Goal: Task Accomplishment & Management: Complete application form

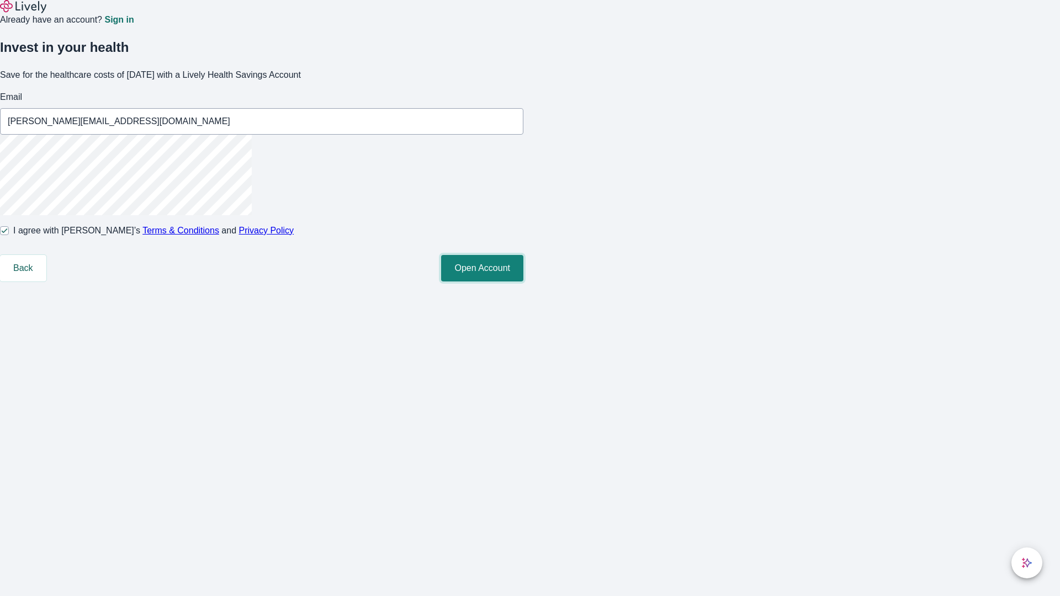
click at [523, 281] on button "Open Account" at bounding box center [482, 268] width 82 height 26
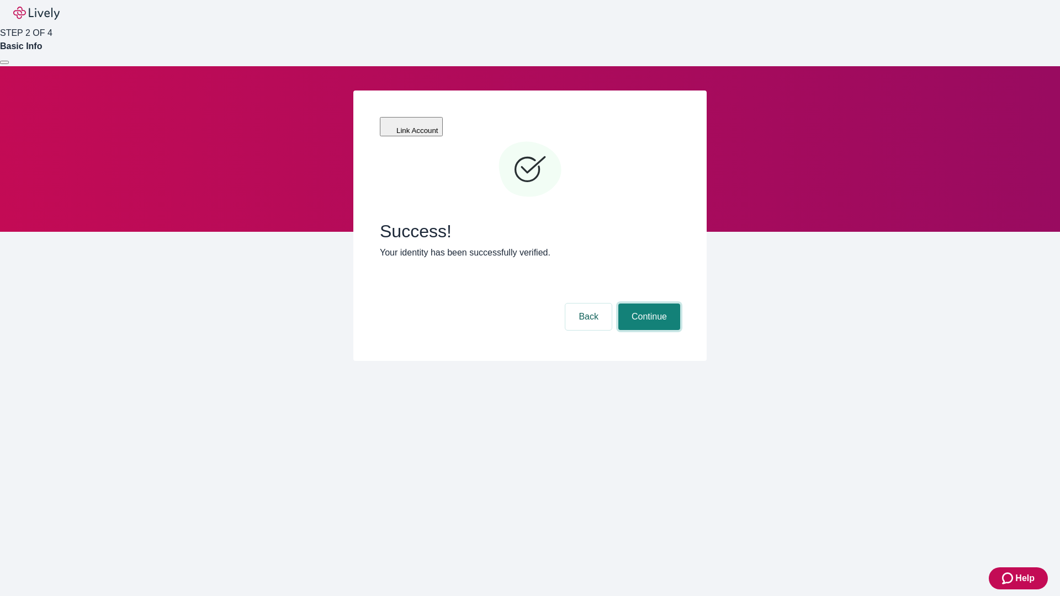
click at [647, 304] on button "Continue" at bounding box center [649, 317] width 62 height 26
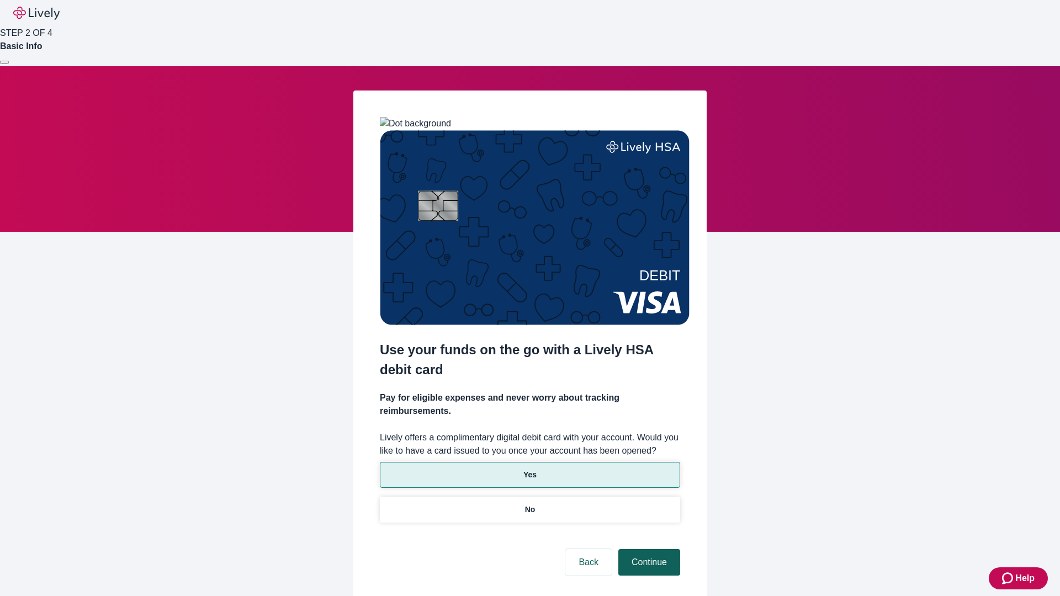
click at [529, 469] on p "Yes" at bounding box center [529, 475] width 13 height 12
click at [647, 549] on button "Continue" at bounding box center [649, 562] width 62 height 26
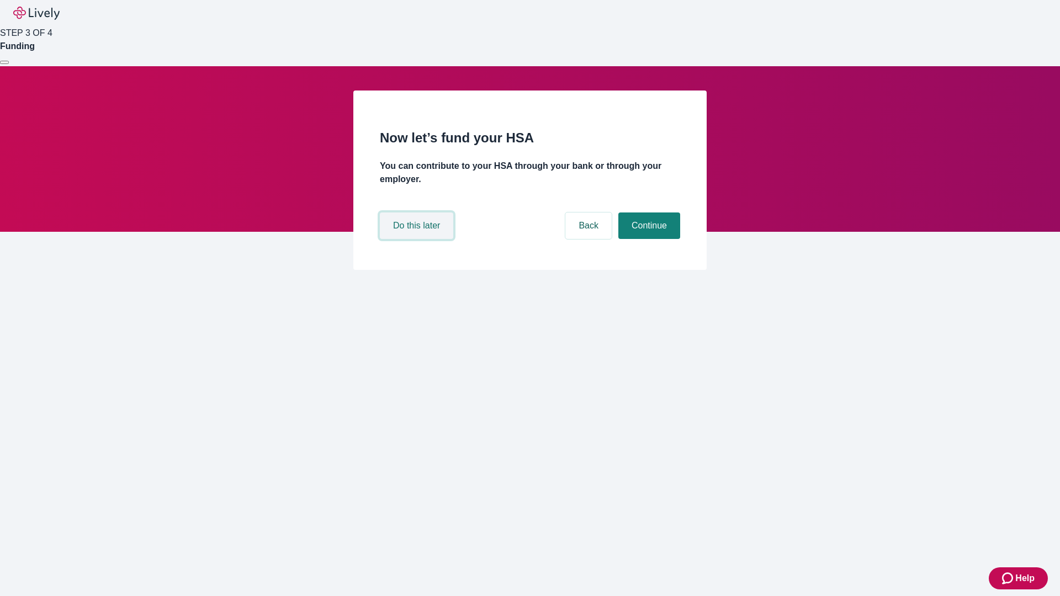
click at [418, 239] on button "Do this later" at bounding box center [416, 225] width 73 height 26
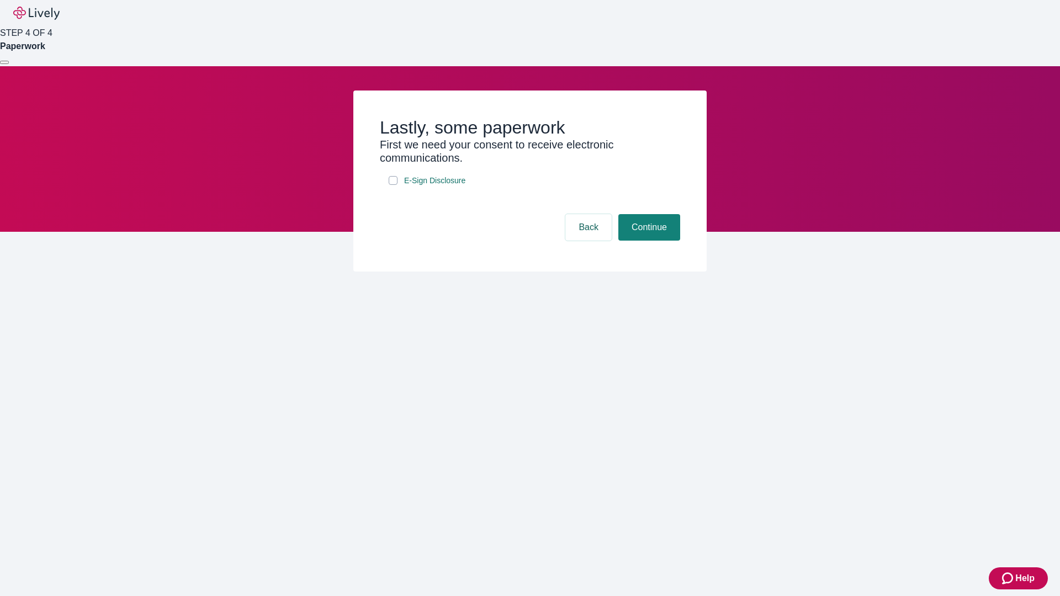
click at [393, 185] on input "E-Sign Disclosure" at bounding box center [393, 180] width 9 height 9
checkbox input "true"
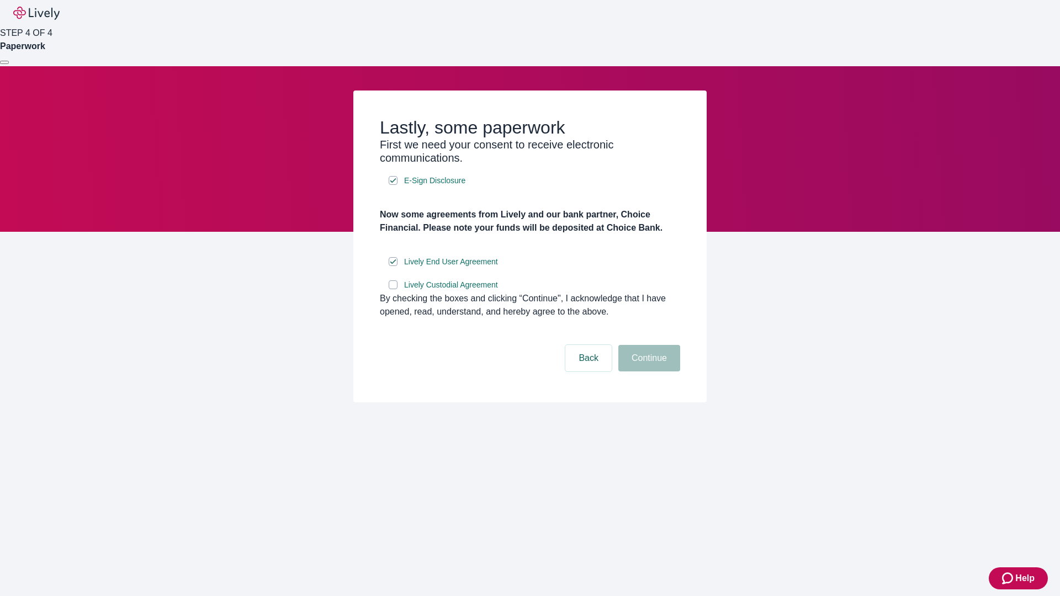
click at [393, 289] on input "Lively Custodial Agreement" at bounding box center [393, 284] width 9 height 9
checkbox input "true"
click at [647, 371] on button "Continue" at bounding box center [649, 358] width 62 height 26
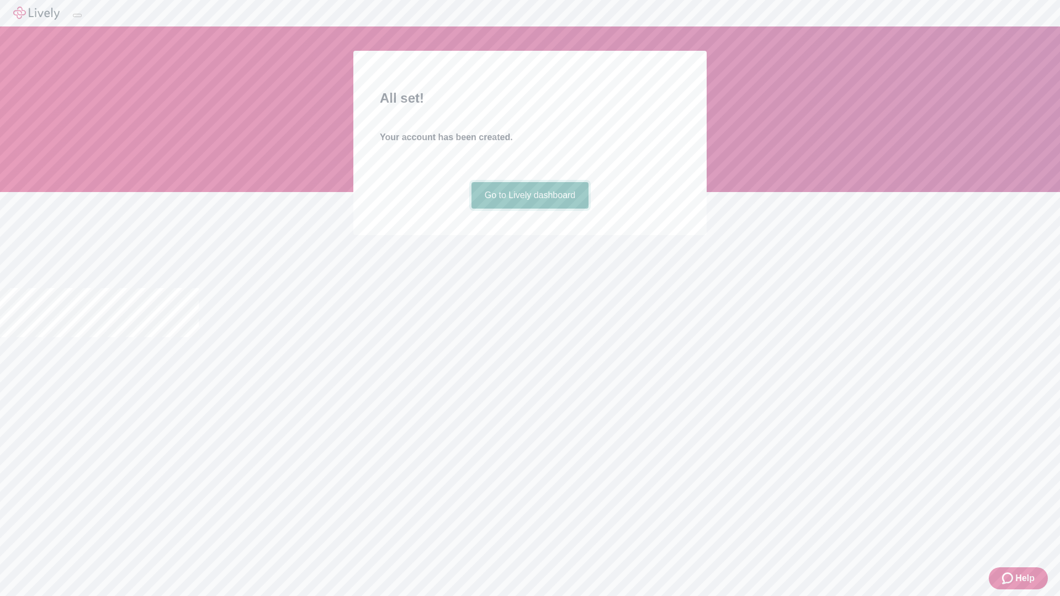
click at [529, 209] on link "Go to Lively dashboard" at bounding box center [530, 195] width 118 height 26
